Goal: Information Seeking & Learning: Check status

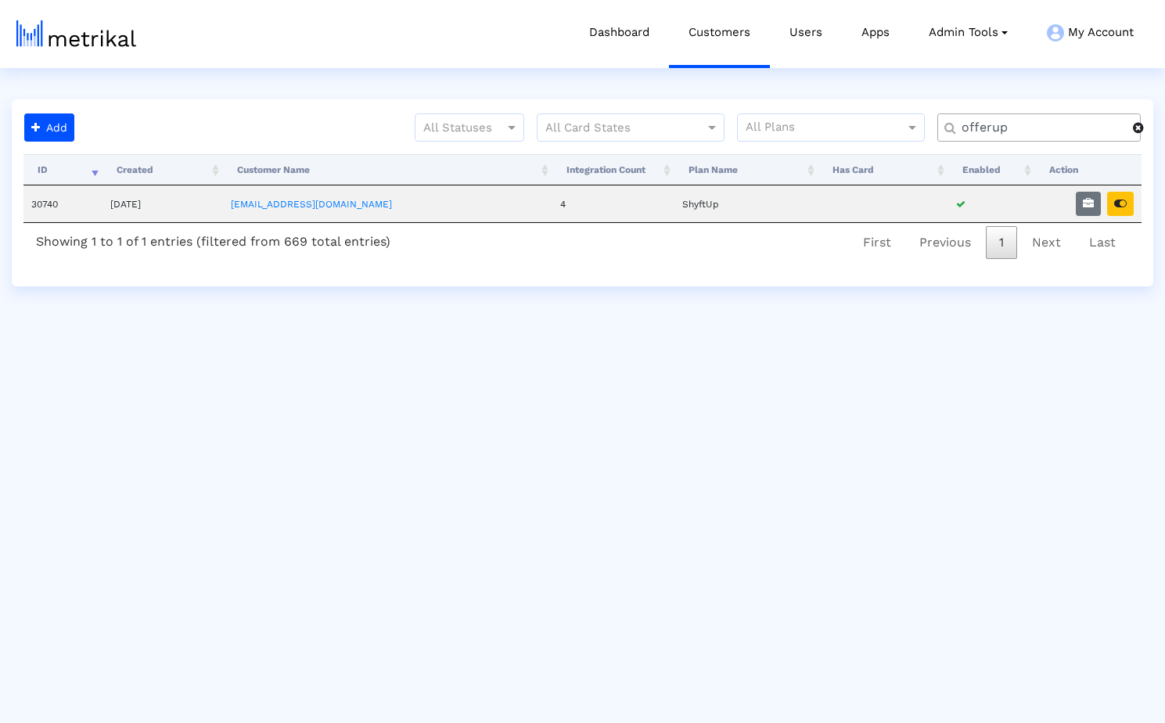
click at [1140, 130] on span at bounding box center [1138, 127] width 11 height 13
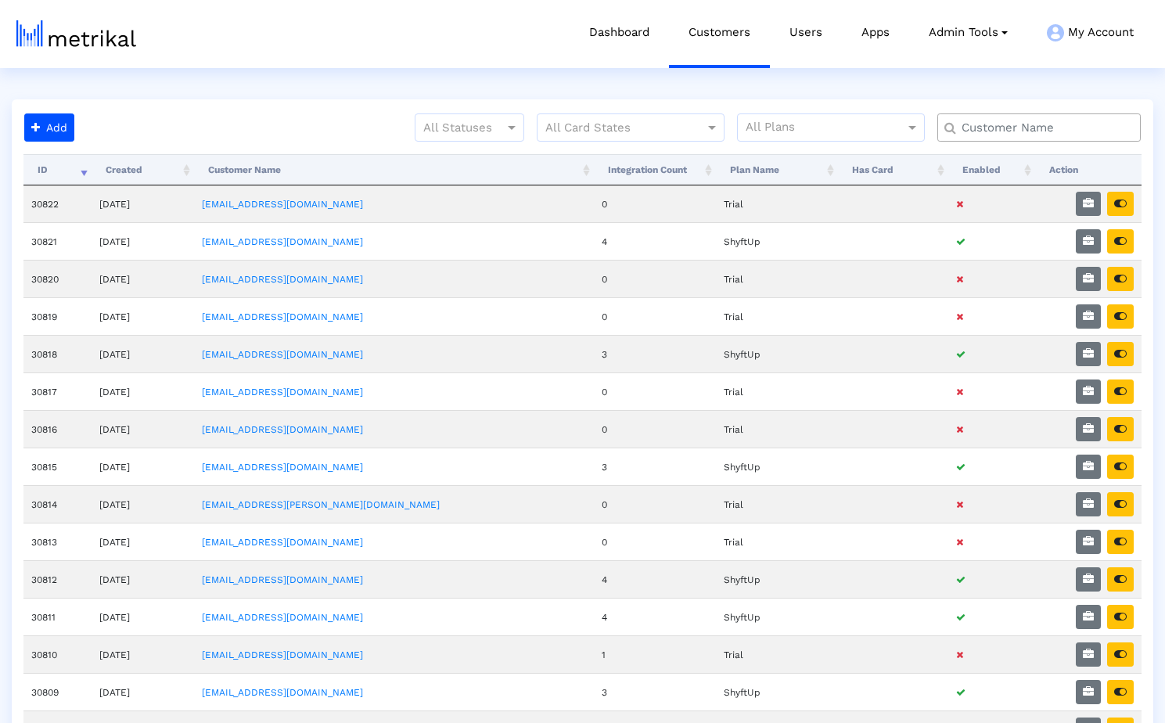
click at [1039, 131] on input "text" at bounding box center [1043, 128] width 184 height 16
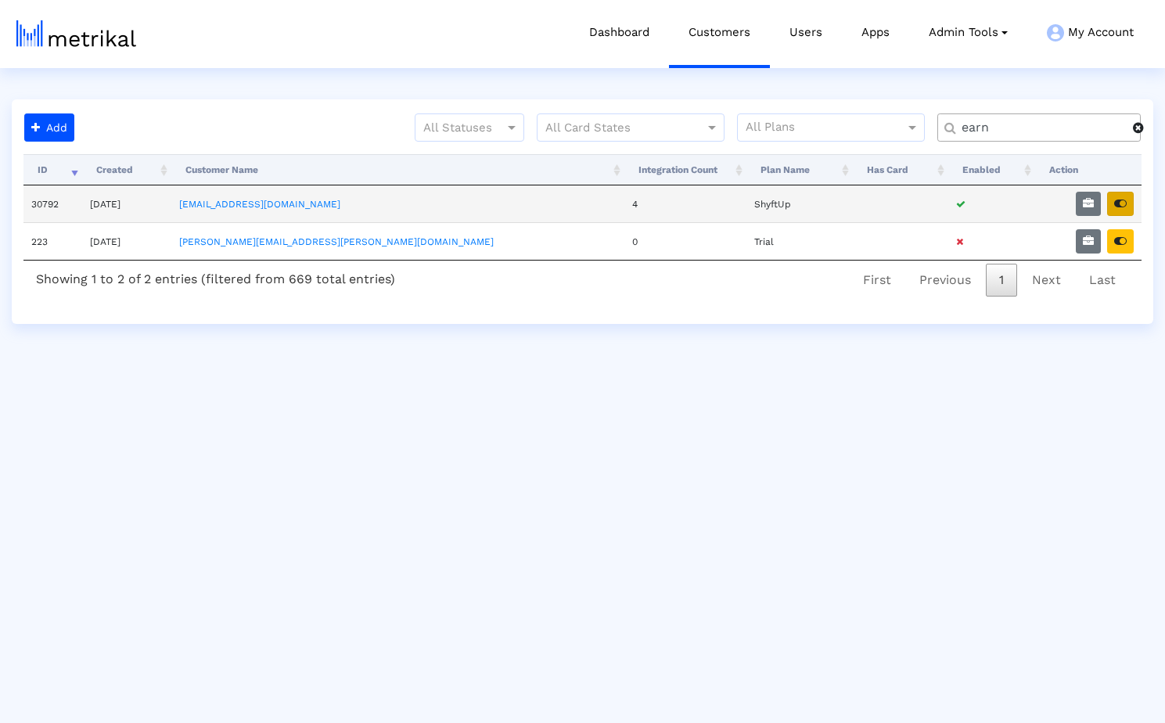
type input "earn"
click at [1120, 207] on icon "button" at bounding box center [1121, 203] width 13 height 11
click at [1141, 127] on span at bounding box center [1138, 127] width 11 height 13
click at [1035, 130] on input "text" at bounding box center [1043, 128] width 184 height 16
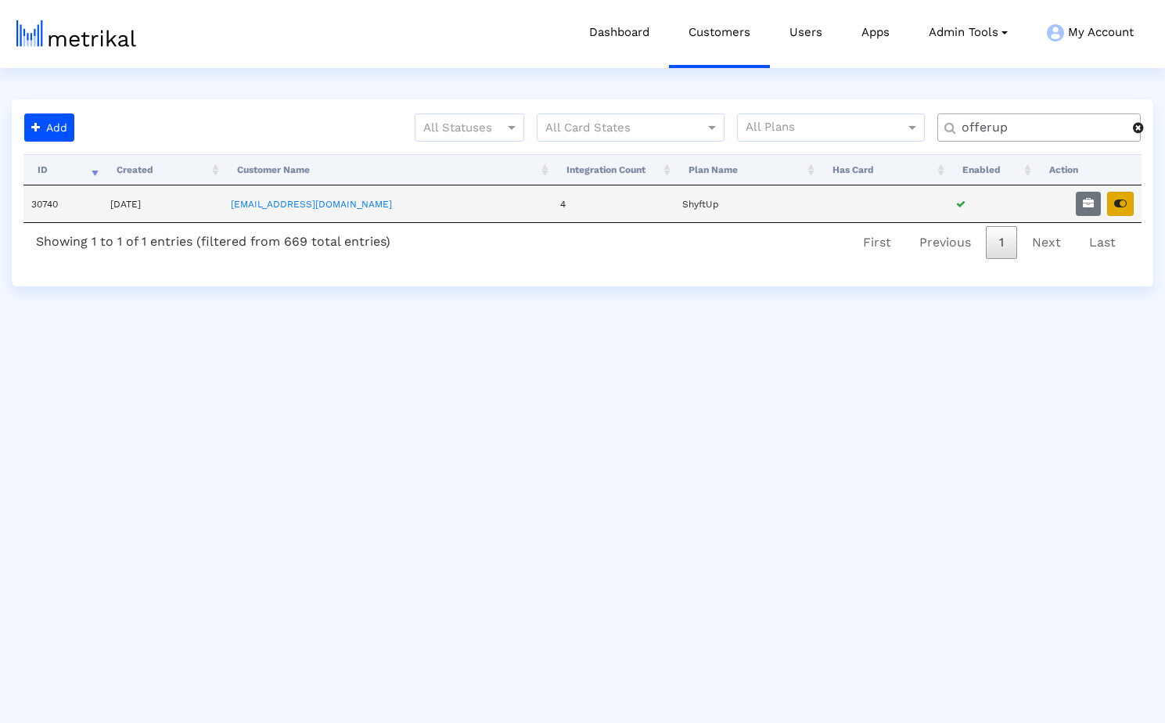
type input "offerup"
click at [1122, 205] on icon "button" at bounding box center [1121, 203] width 13 height 11
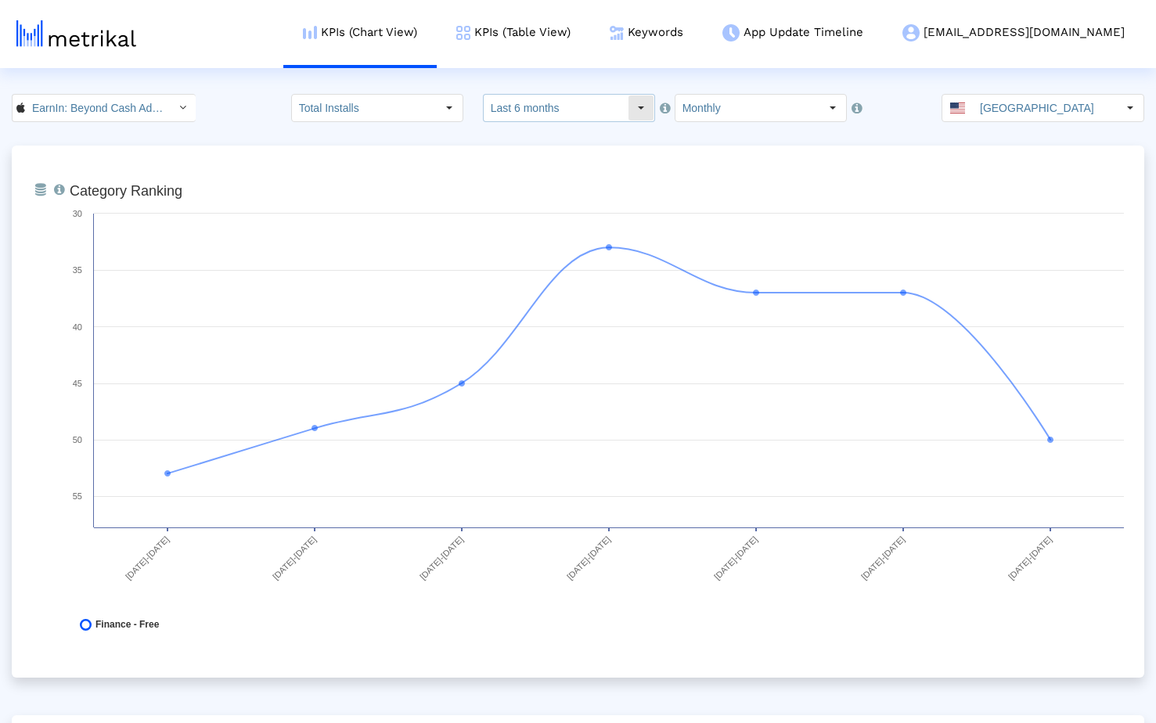
click at [585, 101] on input "Last 6 months" at bounding box center [556, 108] width 144 height 27
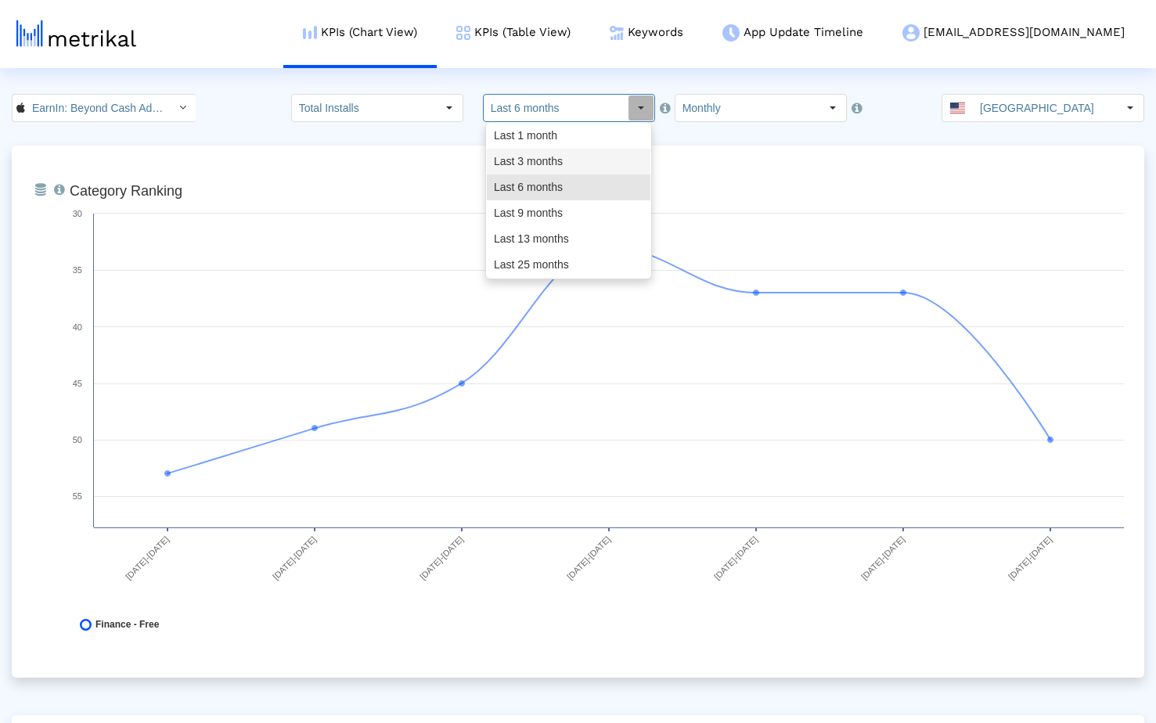
click at [571, 153] on div "Last 3 months" at bounding box center [569, 162] width 164 height 26
type input "Last 3 months"
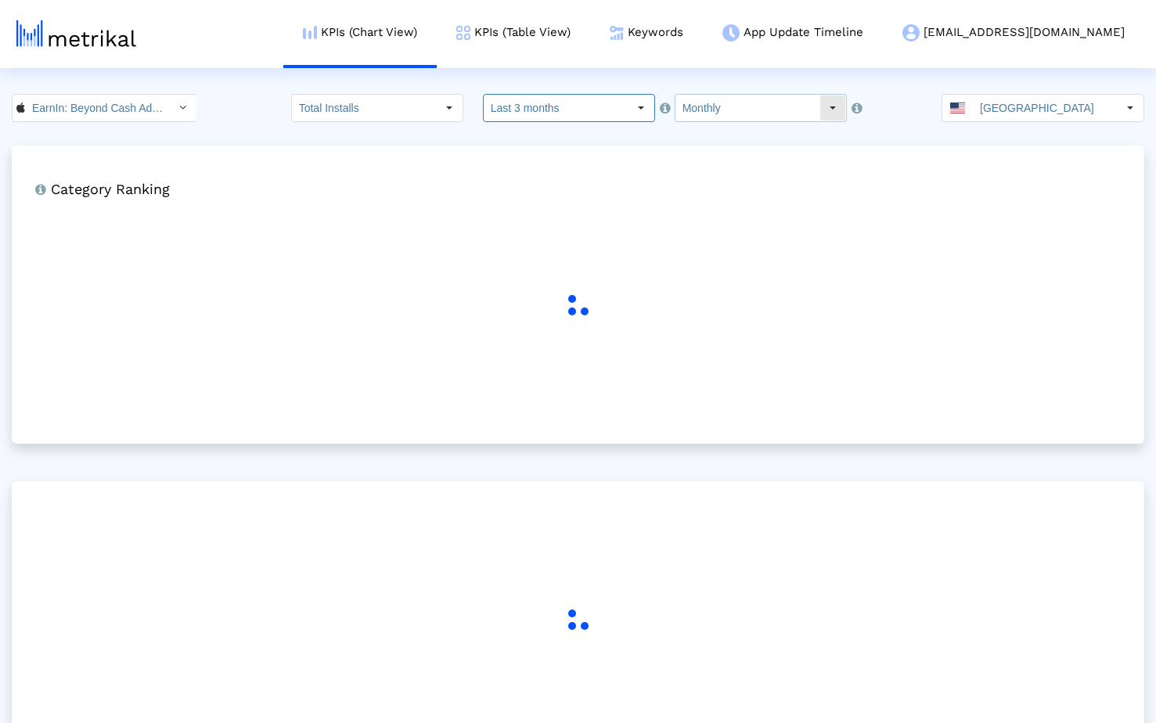
click at [684, 112] on input "Monthly" at bounding box center [747, 108] width 144 height 27
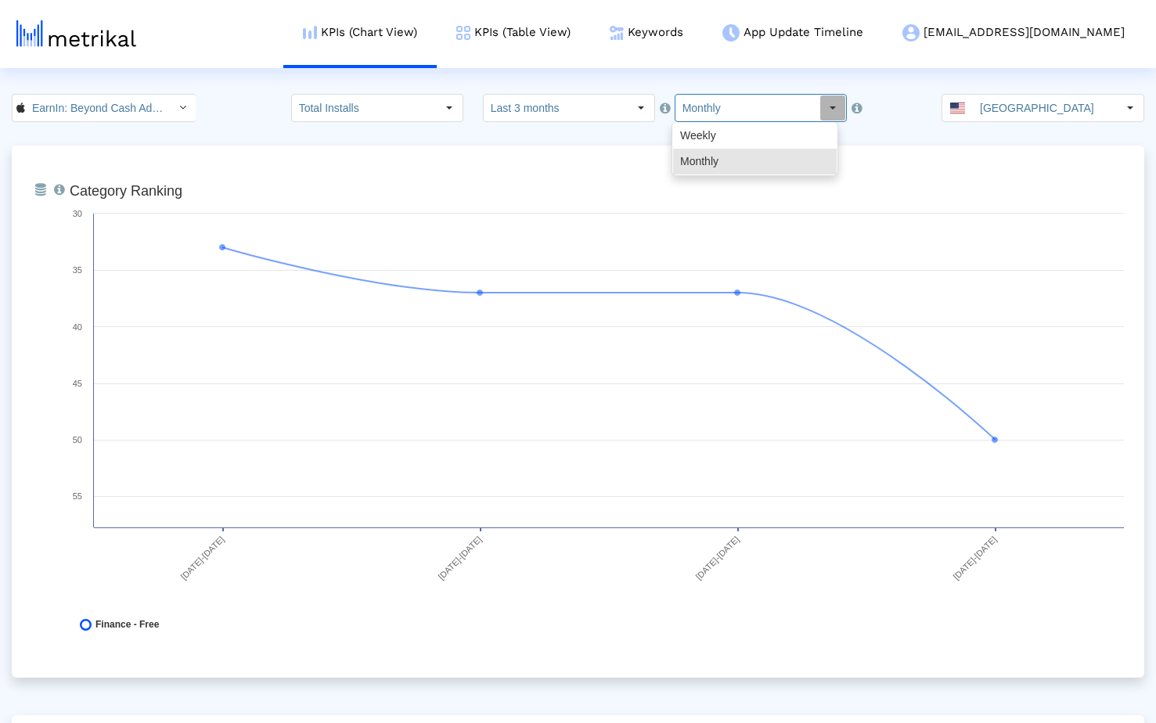
click at [725, 110] on input "Monthly" at bounding box center [747, 108] width 144 height 27
click at [719, 131] on div "Weekly" at bounding box center [755, 136] width 164 height 26
type input "Weekly"
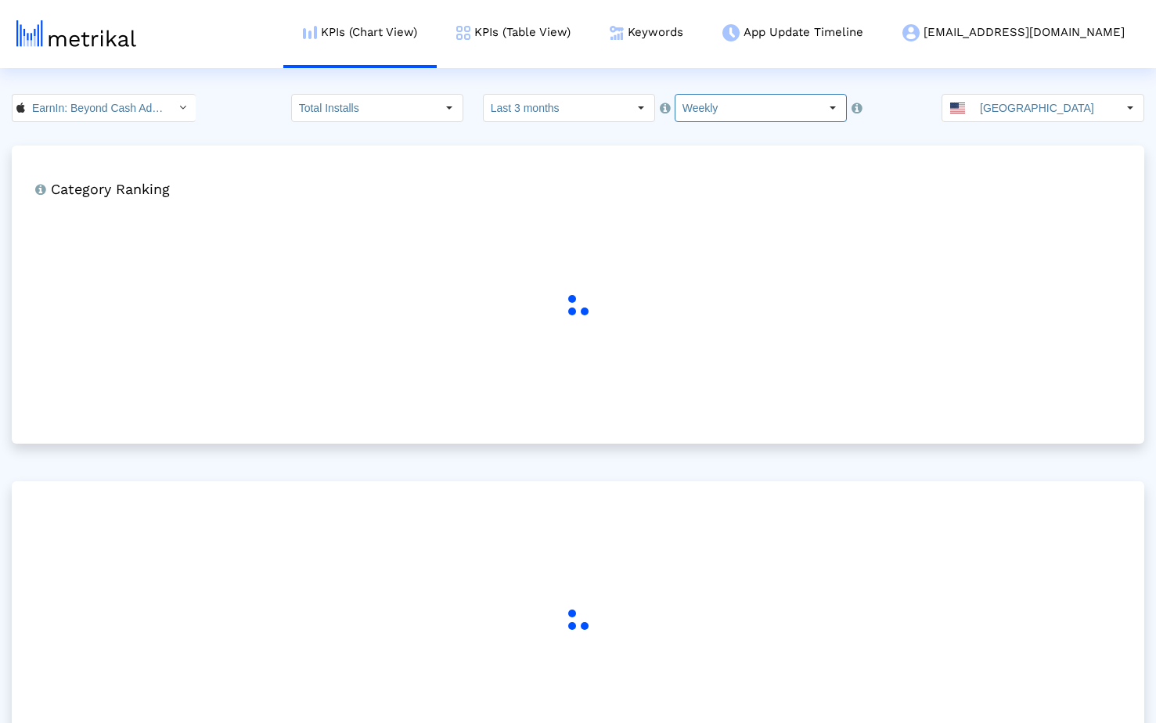
click at [639, 138] on crea-index "EarnIn: Beyond Cash Advance < 723815926 > Total Installs Select how far back fr…" at bounding box center [578, 445] width 1156 height 702
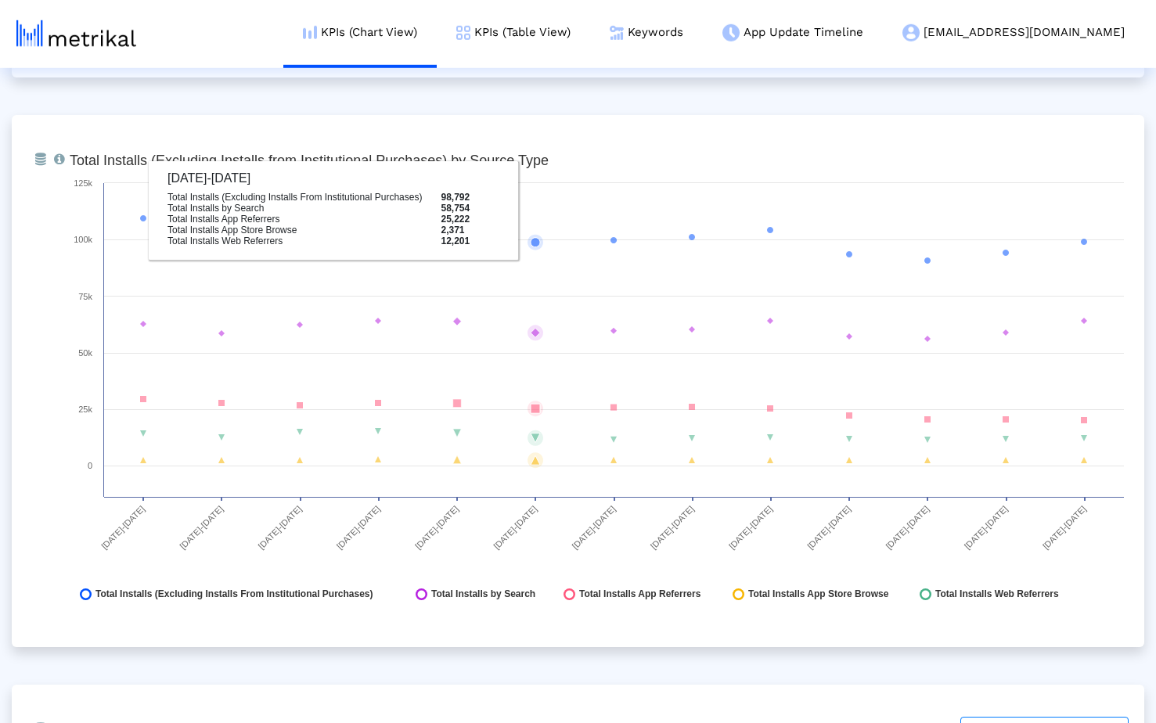
scroll to position [1722, 0]
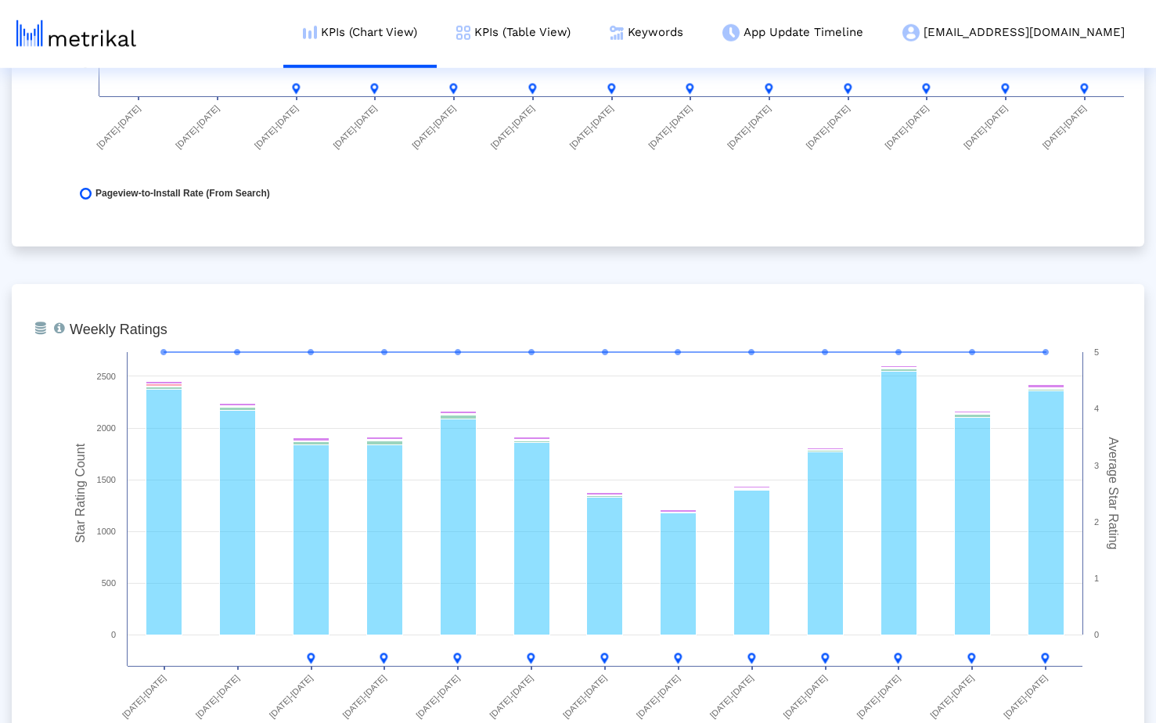
scroll to position [3938, 0]
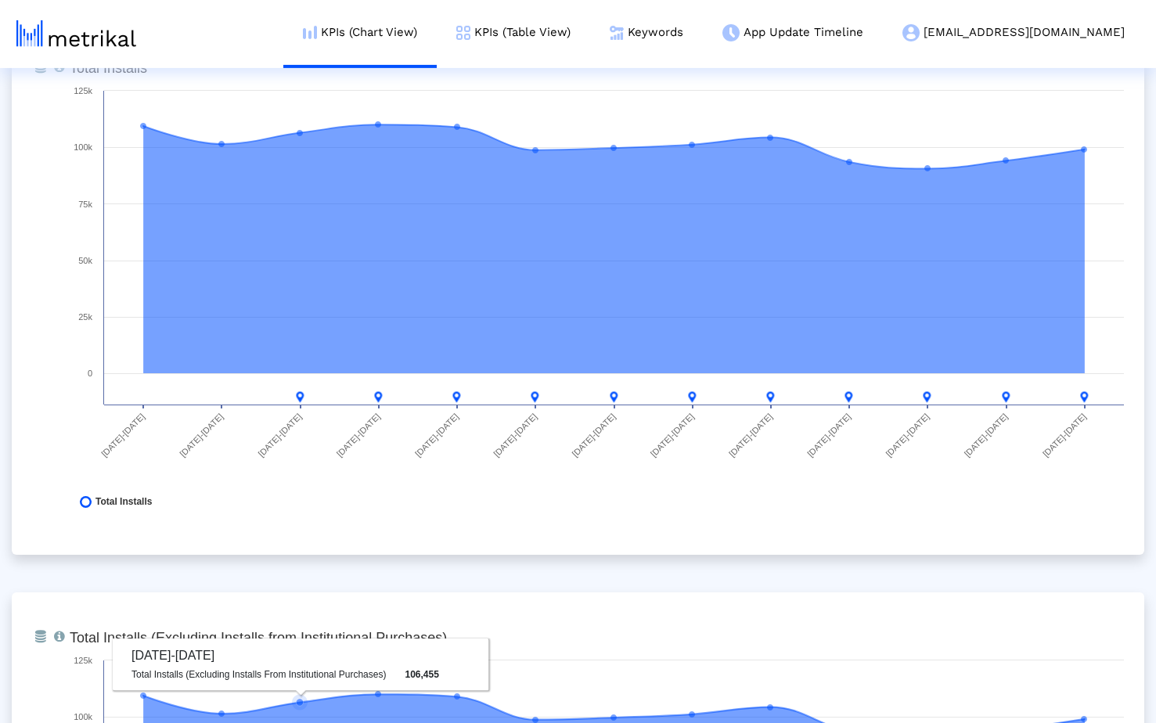
scroll to position [0, 0]
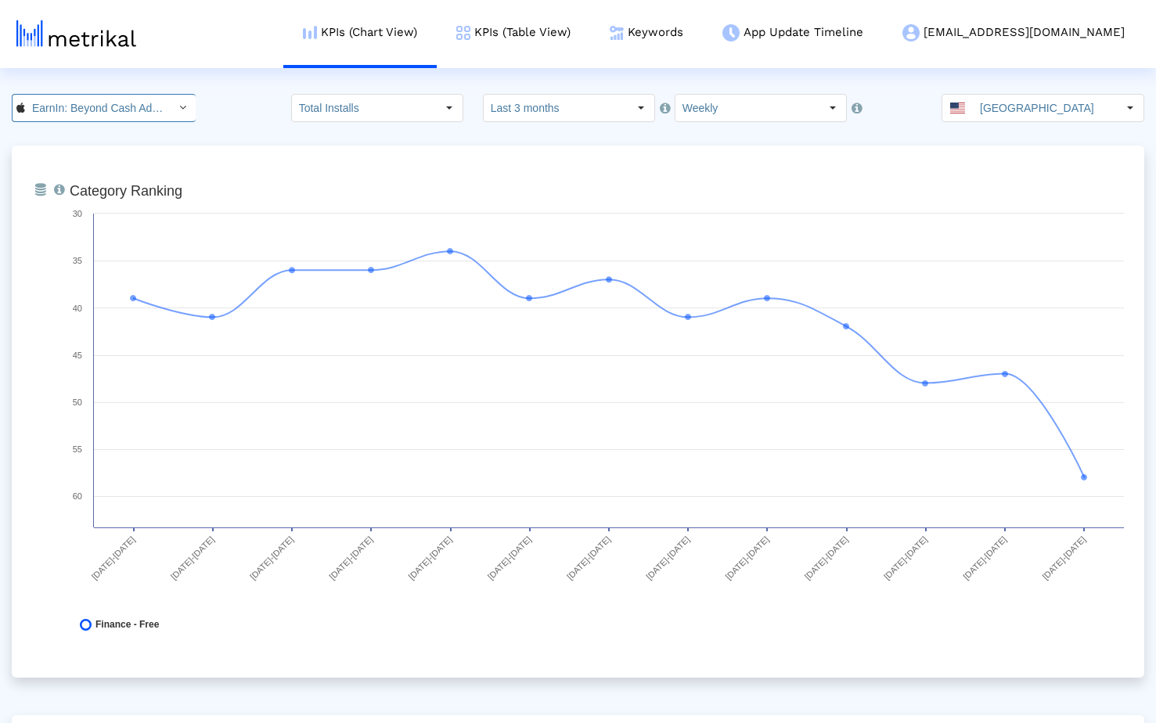
click at [125, 107] on input "EarnIn: Beyond Cash Advance < 723815926 >" at bounding box center [95, 108] width 141 height 27
click at [106, 159] on div "EarnIn: Why Wait for Payday? <com.activehours>" at bounding box center [100, 161] width 161 height 15
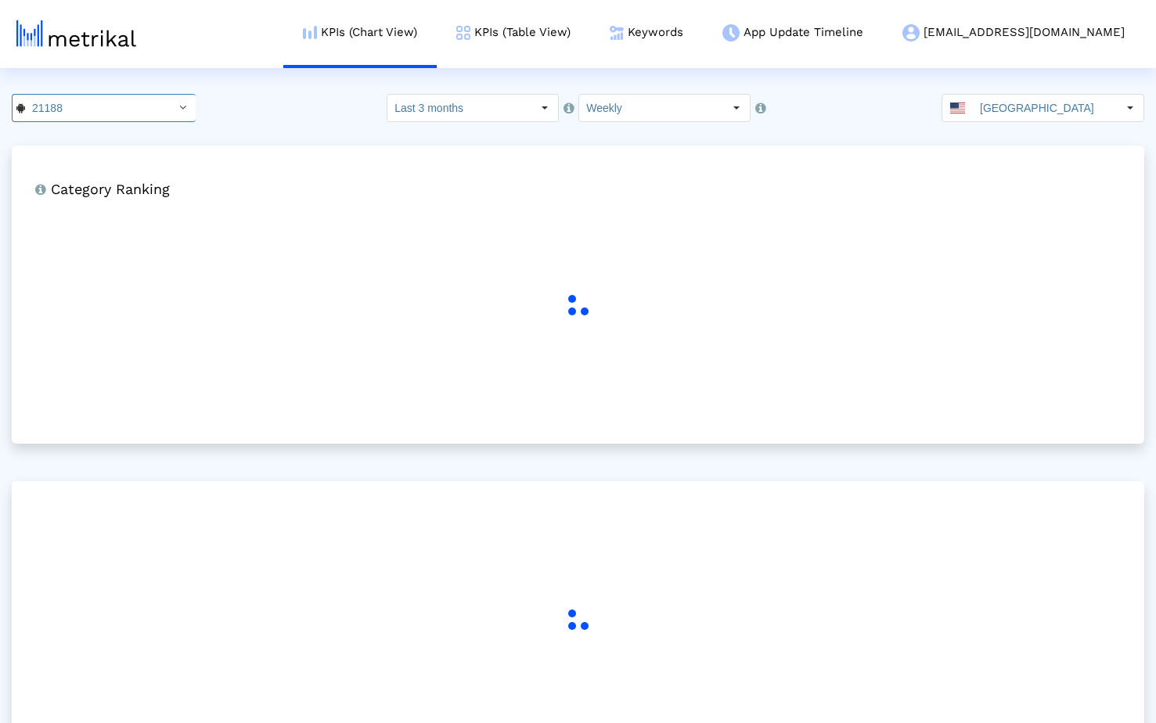
click at [249, 132] on crea-index "21188 Pull down to refresh... Release to refresh... Refreshing... EarnIn: Beyon…" at bounding box center [578, 445] width 1156 height 702
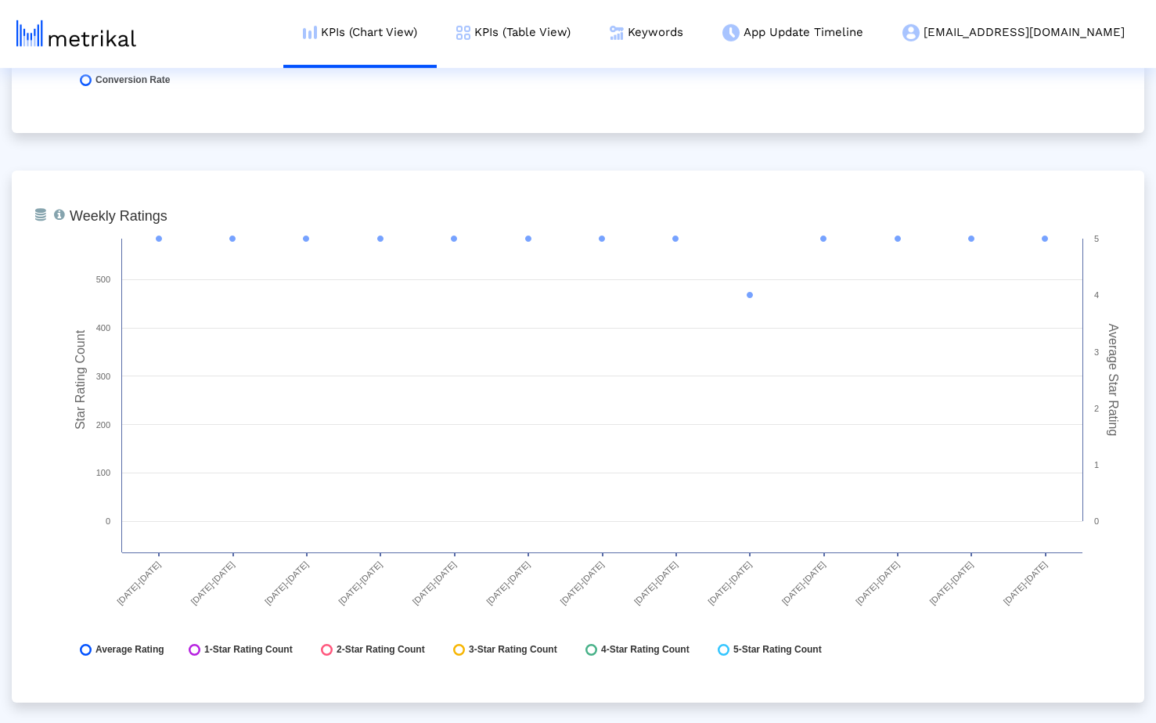
scroll to position [2267, 0]
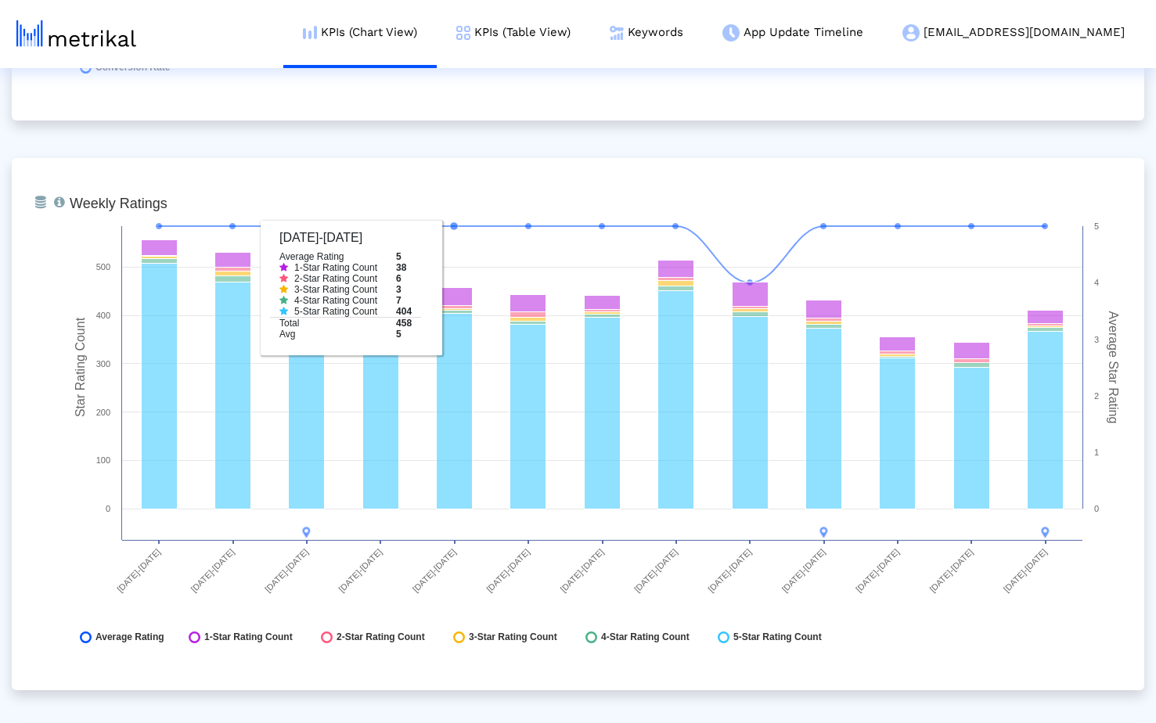
click at [420, 135] on div "From Database Ranking of the app in the Overall and Category Charts. Created wi…" at bounding box center [578, 709] width 1133 height 5660
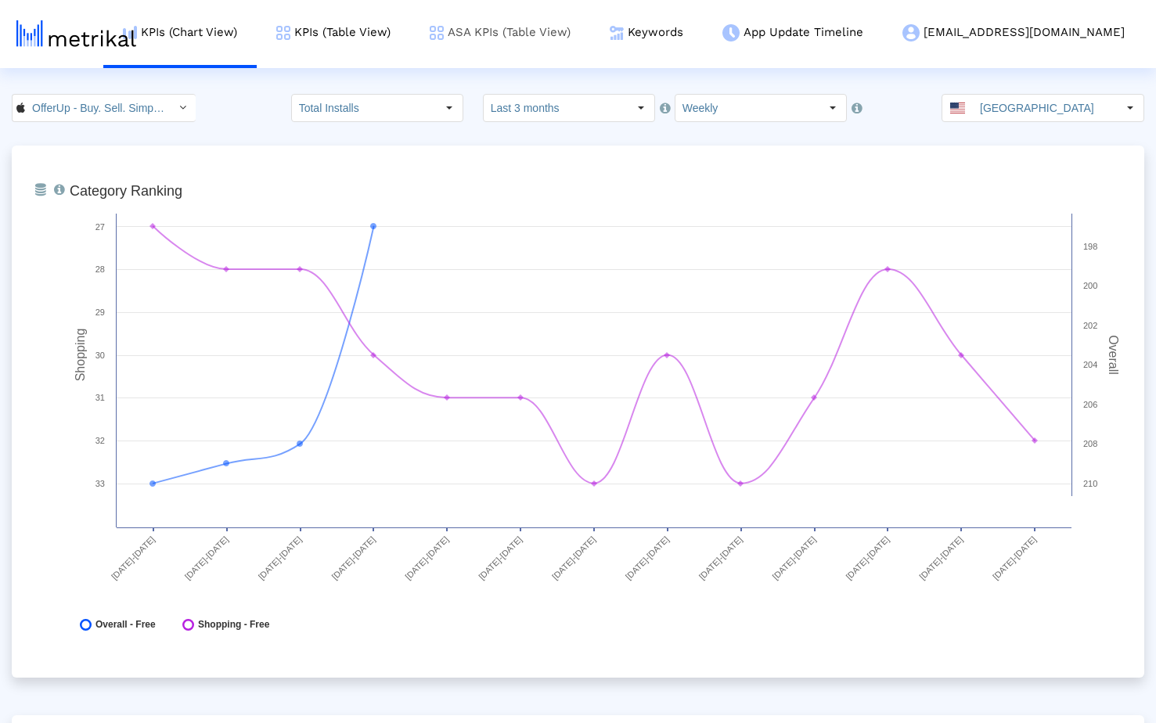
click at [533, 38] on link "ASA KPIs (Table View)" at bounding box center [500, 32] width 180 height 65
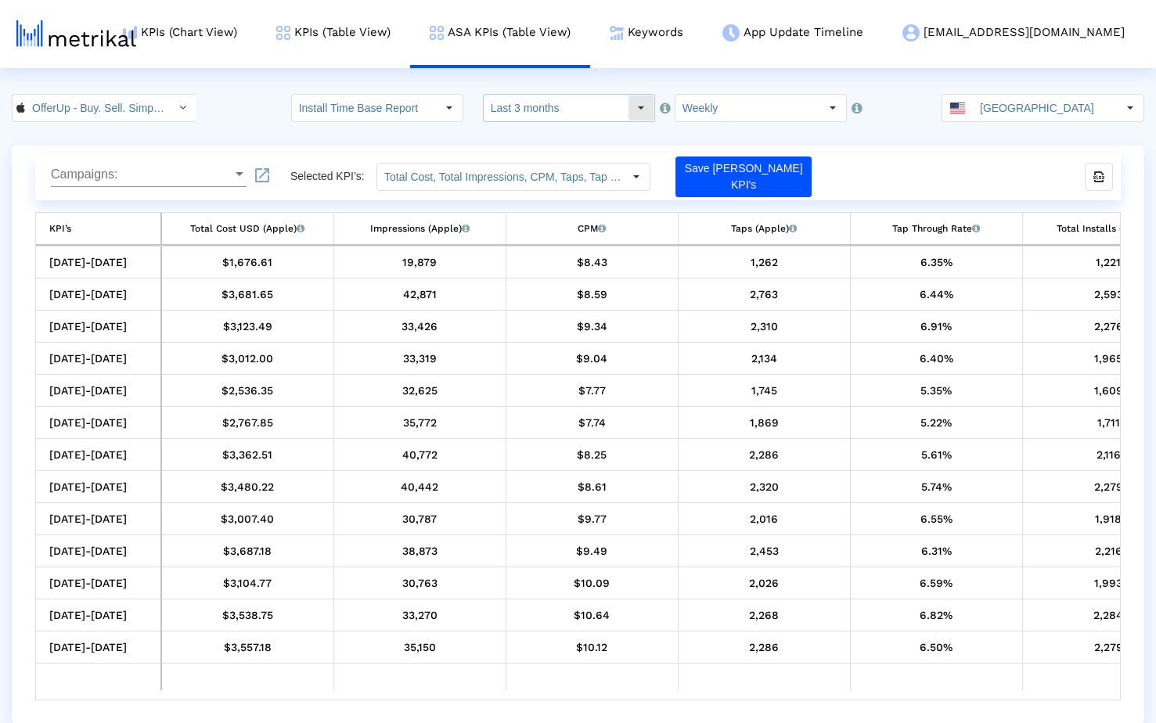
click at [579, 117] on input "Last 3 months" at bounding box center [556, 108] width 144 height 27
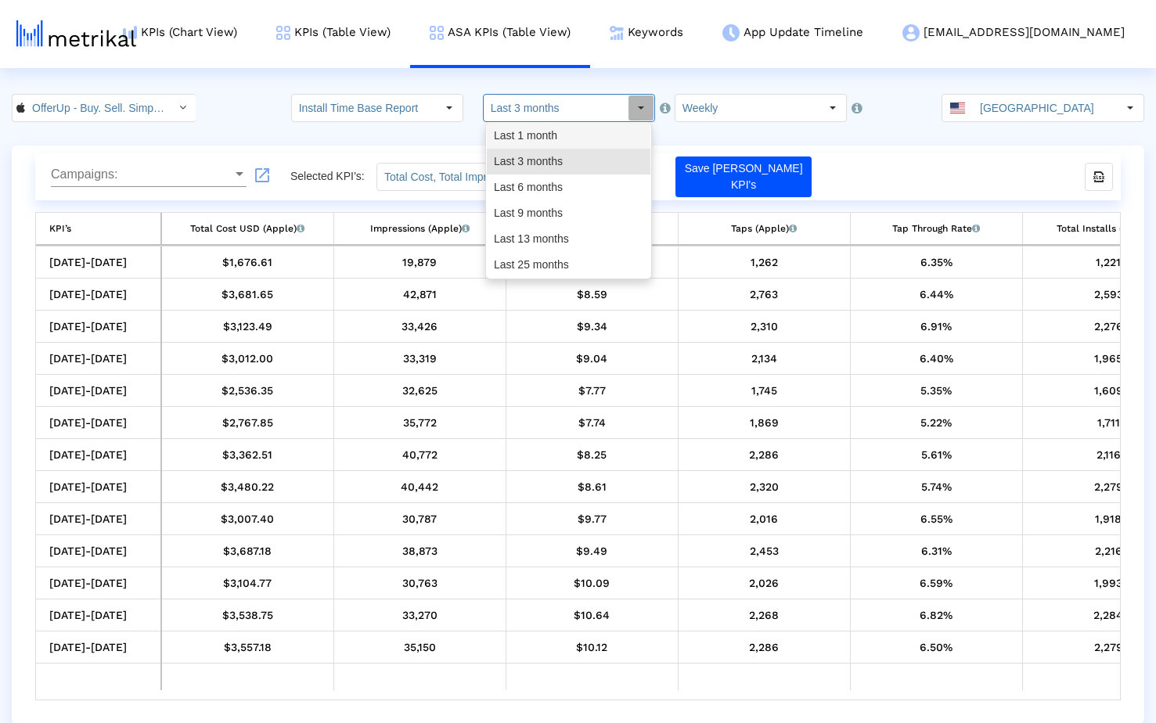
click at [574, 136] on div "Last 1 month" at bounding box center [569, 136] width 164 height 26
type input "Last 1 month"
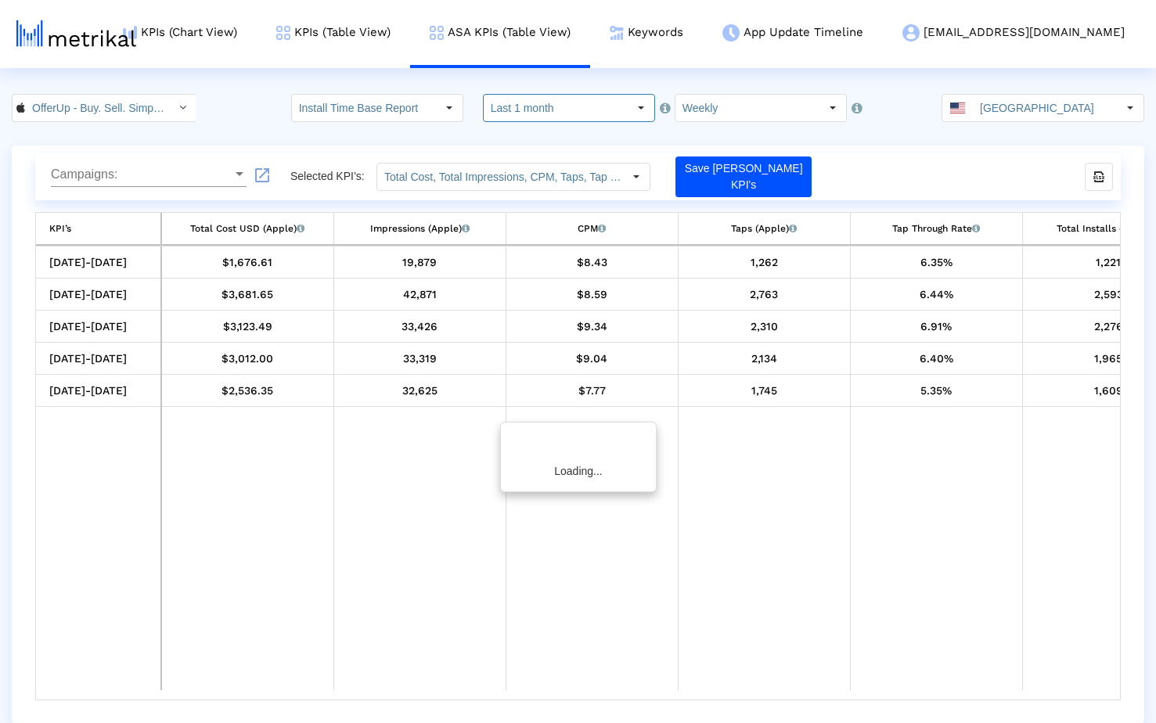
click at [889, 150] on div "Campaigns: Campaigns: launch Selected KPI’s: Total Cost, Total Impressions, CPM…" at bounding box center [578, 435] width 1133 height 578
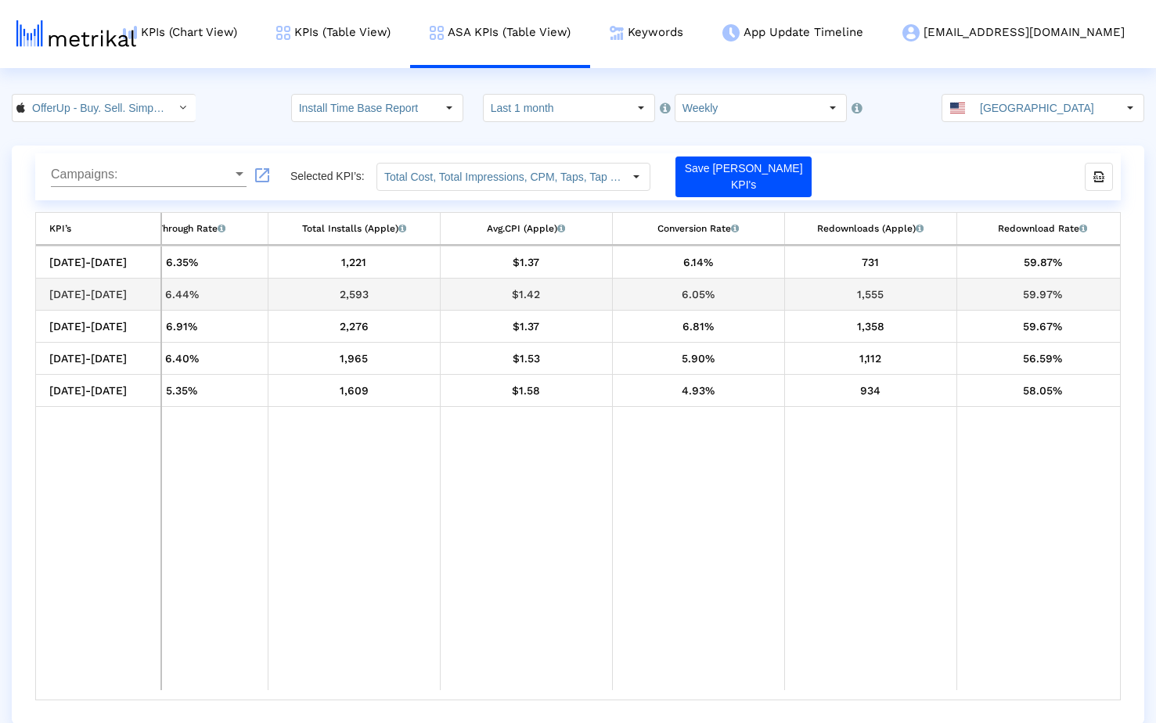
scroll to position [0, 763]
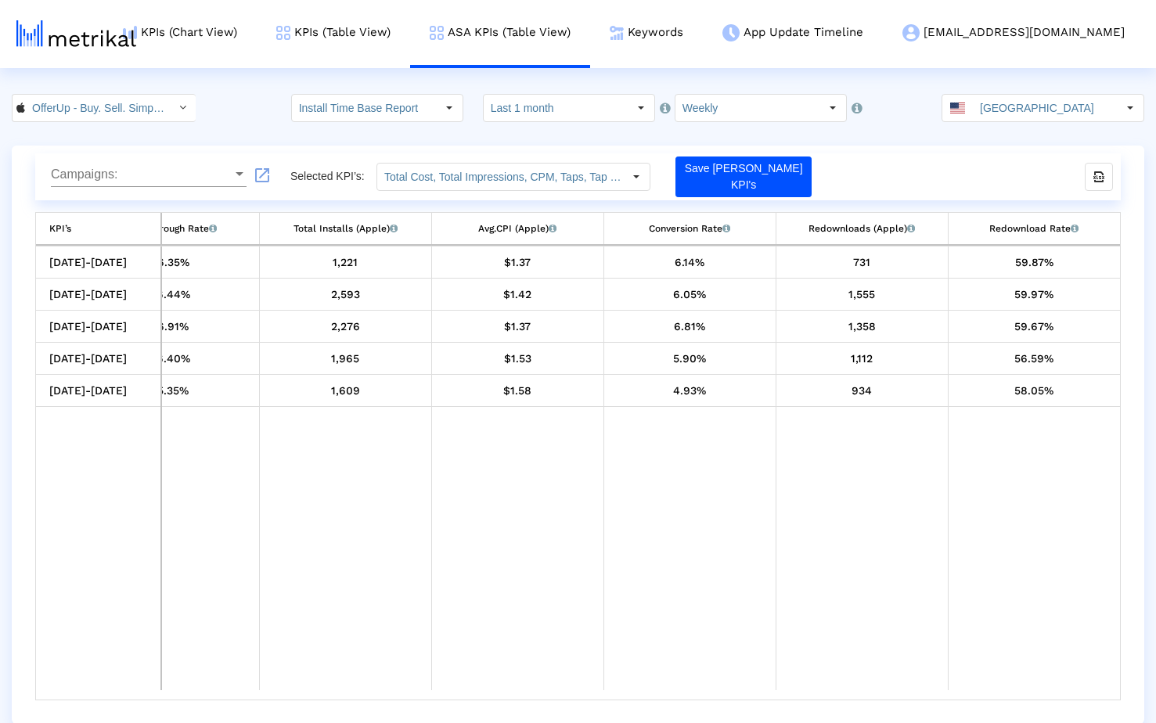
click at [261, 103] on div "OfferUp - Buy. Sell. Simple. < 468996152 > Install Time Base Report Select how …" at bounding box center [578, 108] width 1156 height 28
